Goal: Information Seeking & Learning: Learn about a topic

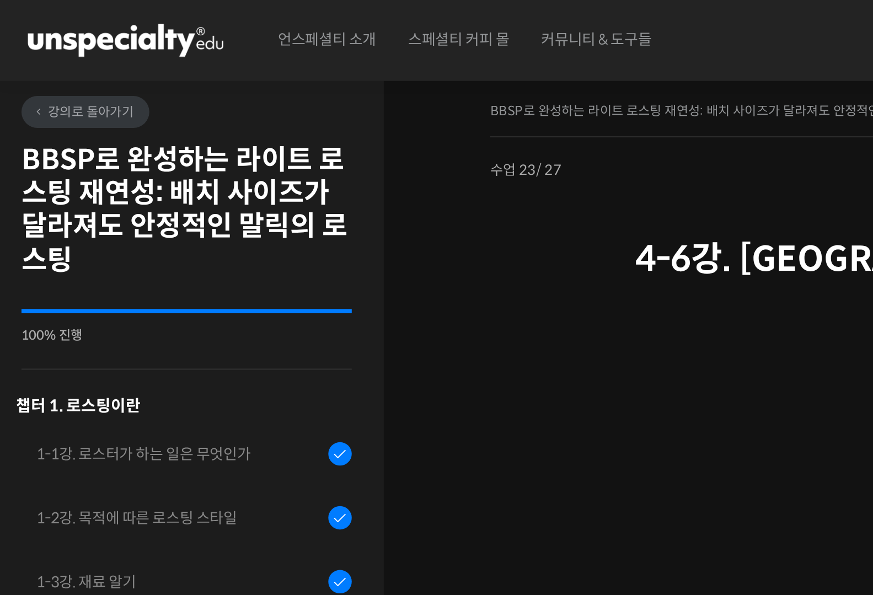
scroll to position [547, 0]
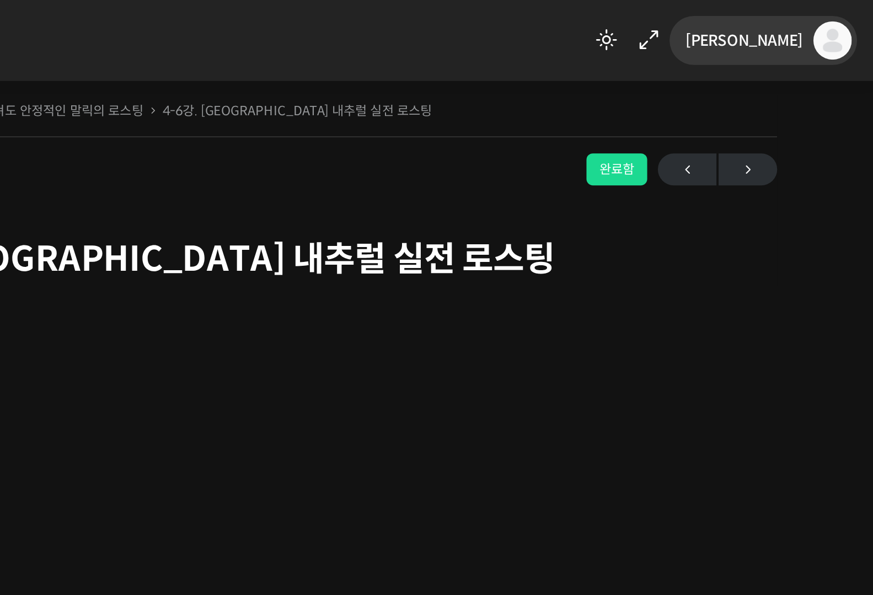
click at [835, 22] on span "[PERSON_NAME]" at bounding box center [806, 21] width 61 height 10
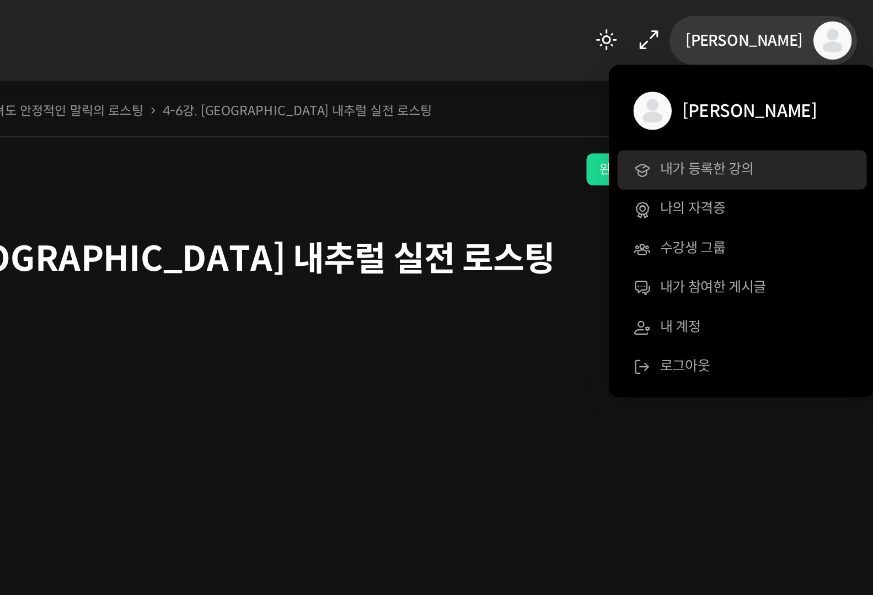
click at [801, 82] on link "내가 등록한 강의" at bounding box center [805, 88] width 129 height 20
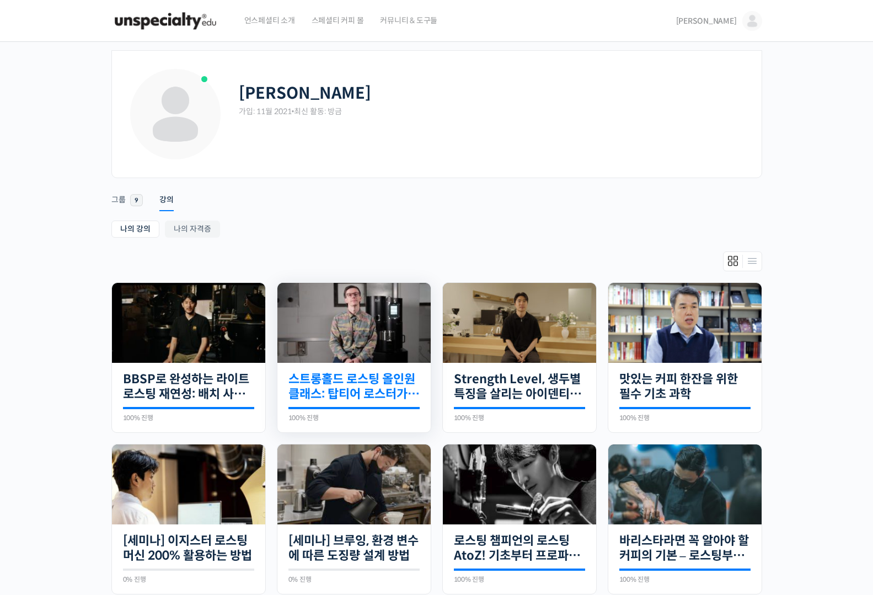
click at [328, 398] on link "스트롱홀드 로스팅 올인원 클래스: 탑티어 로스터가 알려주는 스트롱홀드 A to Z 가이드" at bounding box center [354, 387] width 131 height 30
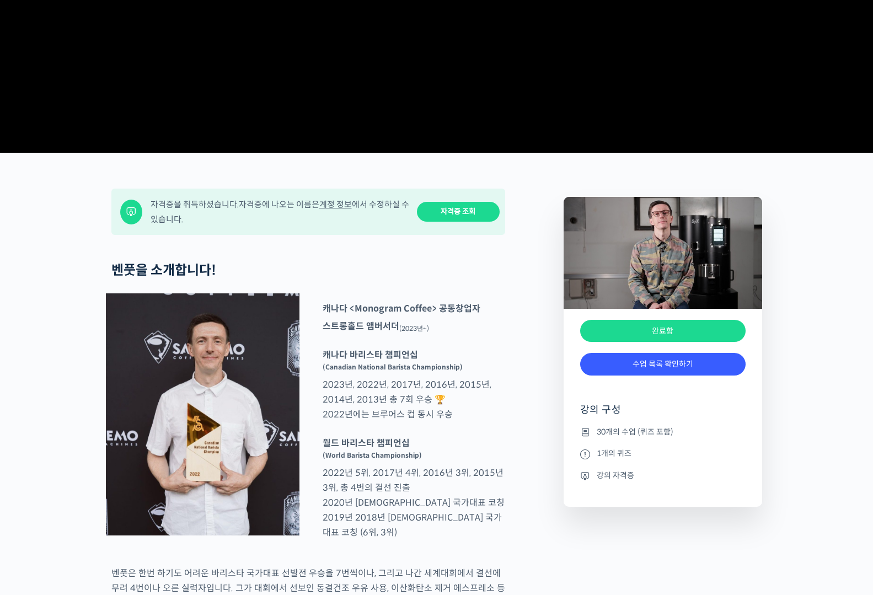
scroll to position [616, 0]
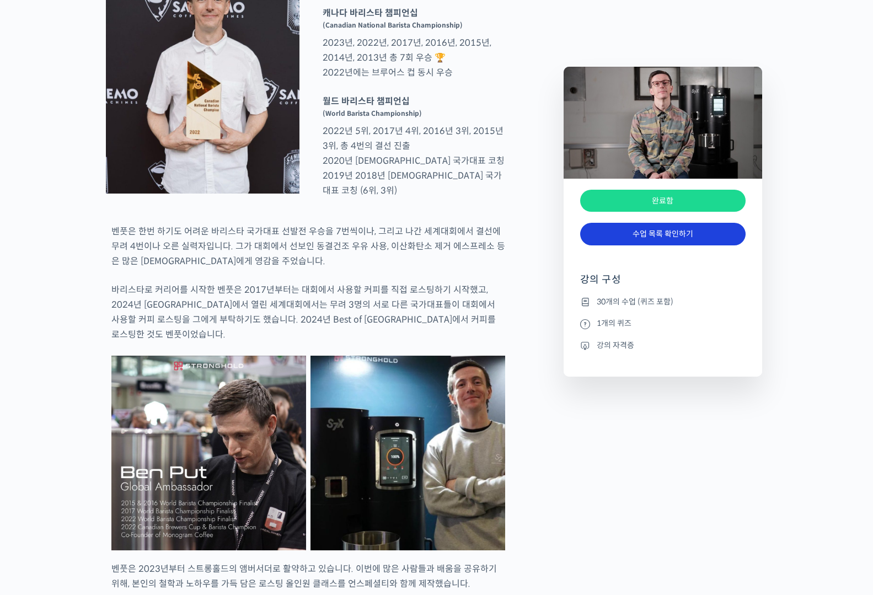
click at [681, 240] on link "수업 목록 확인하기" at bounding box center [663, 234] width 166 height 23
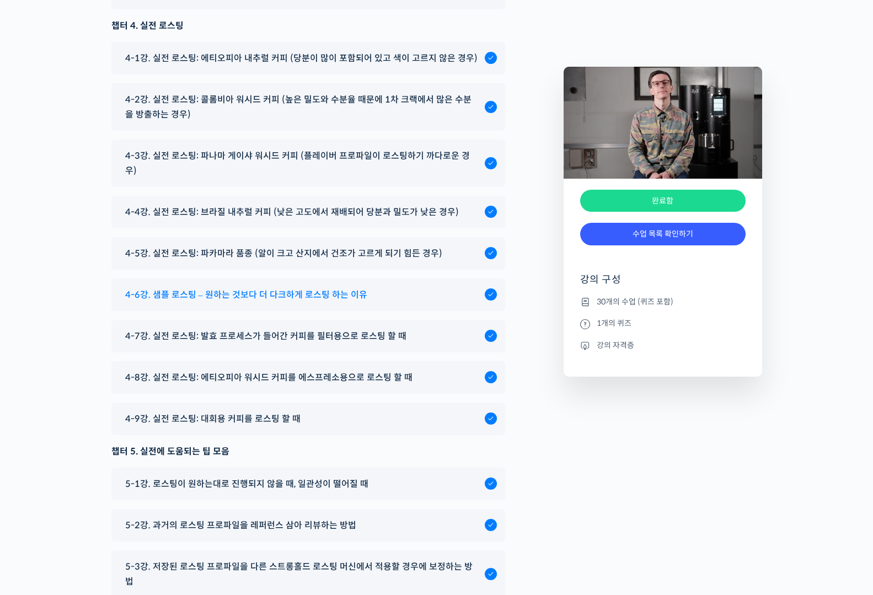
scroll to position [6147, 0]
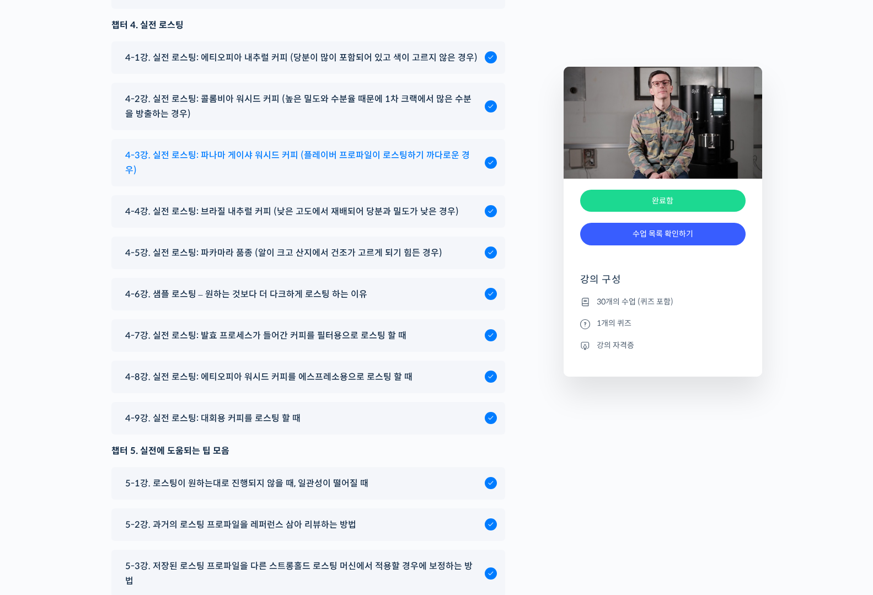
click at [386, 173] on span "4-3강. 실전 로스팅: 파나마 게이샤 워시드 커피 (플레이버 프로파일이 로스팅하기 까다로운 경우)" at bounding box center [302, 163] width 354 height 30
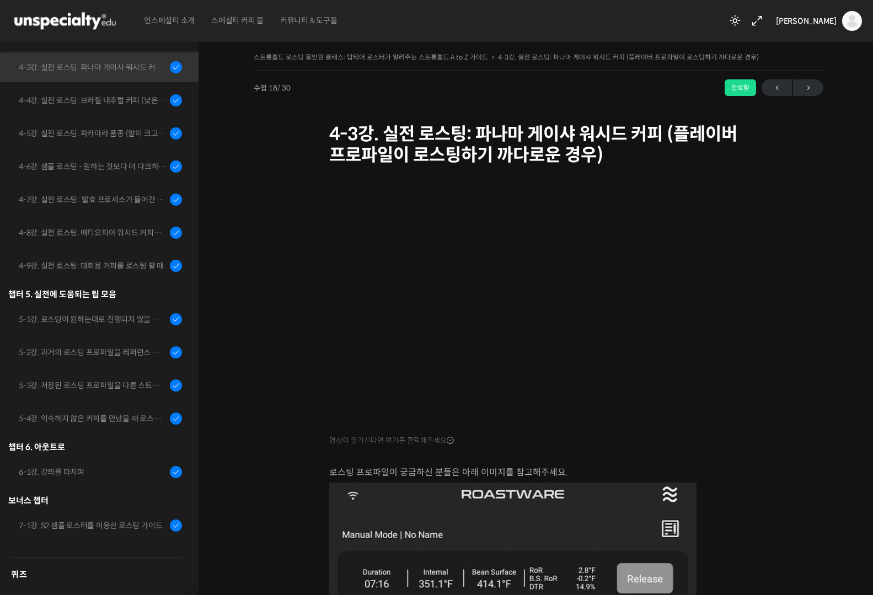
scroll to position [802, 0]
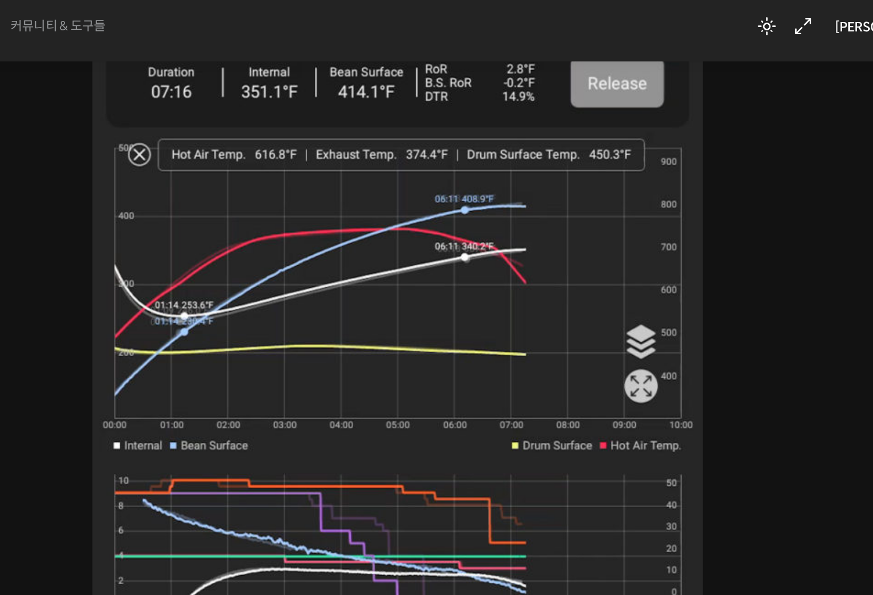
scroll to position [489, 0]
